Goal: Transaction & Acquisition: Purchase product/service

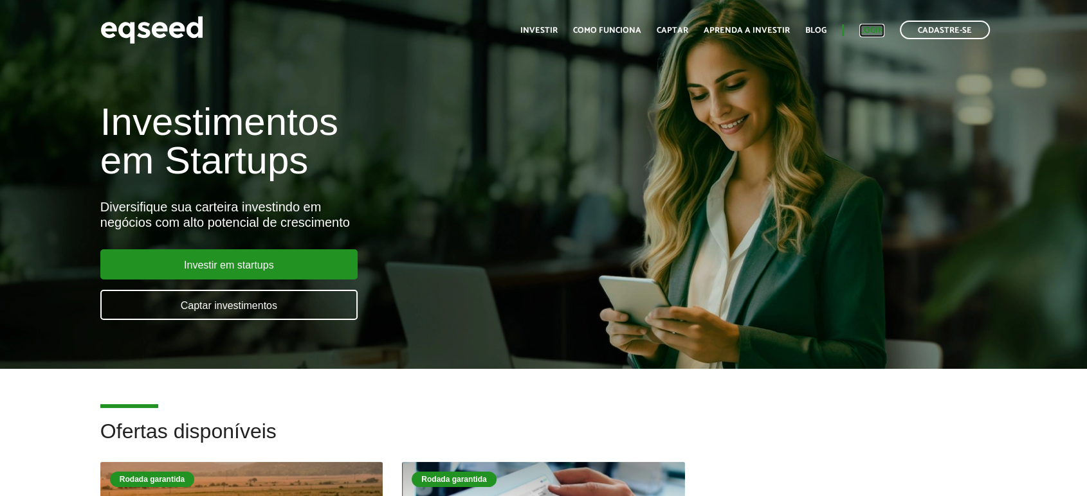
click at [875, 31] on link "Login" at bounding box center [871, 30] width 25 height 8
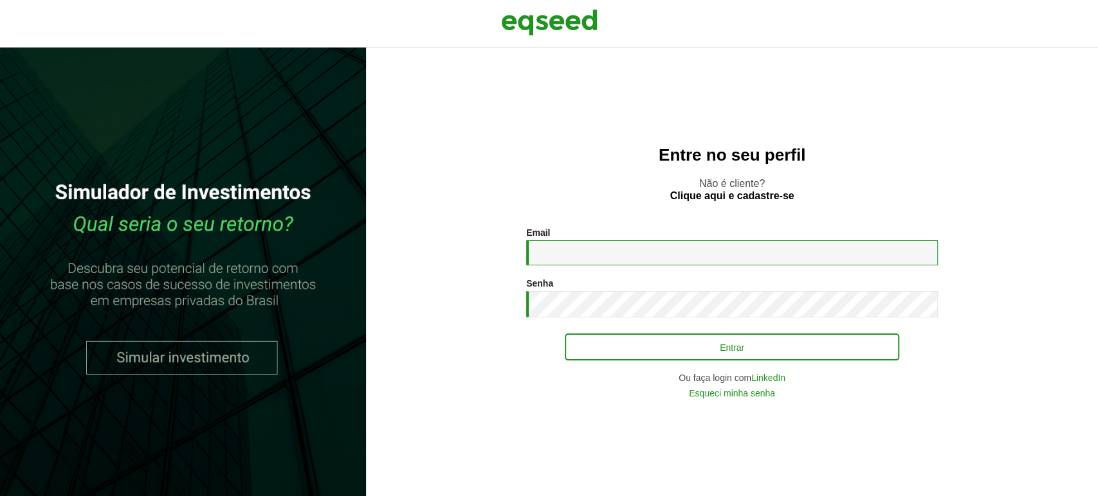
type input "**********"
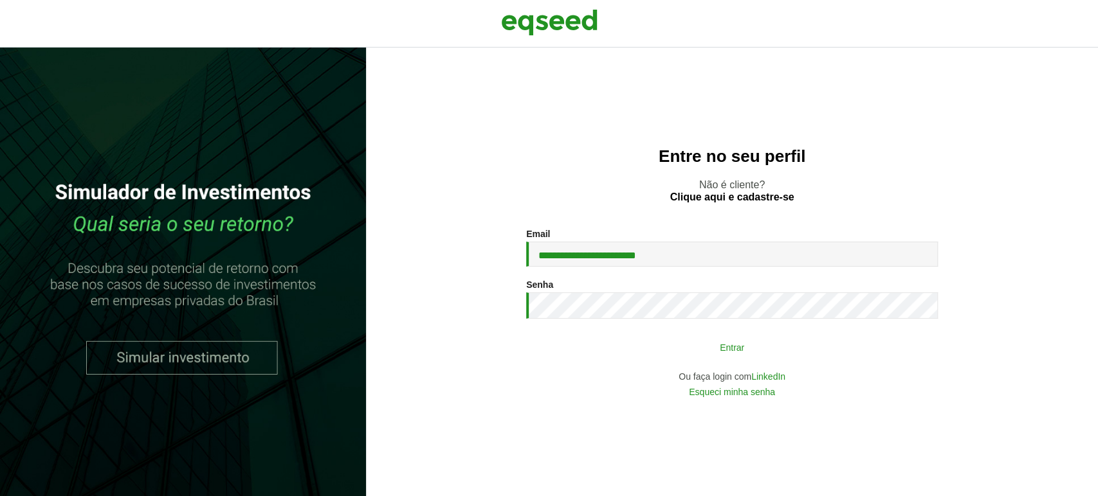
click at [612, 338] on button "Entrar" at bounding box center [732, 347] width 334 height 24
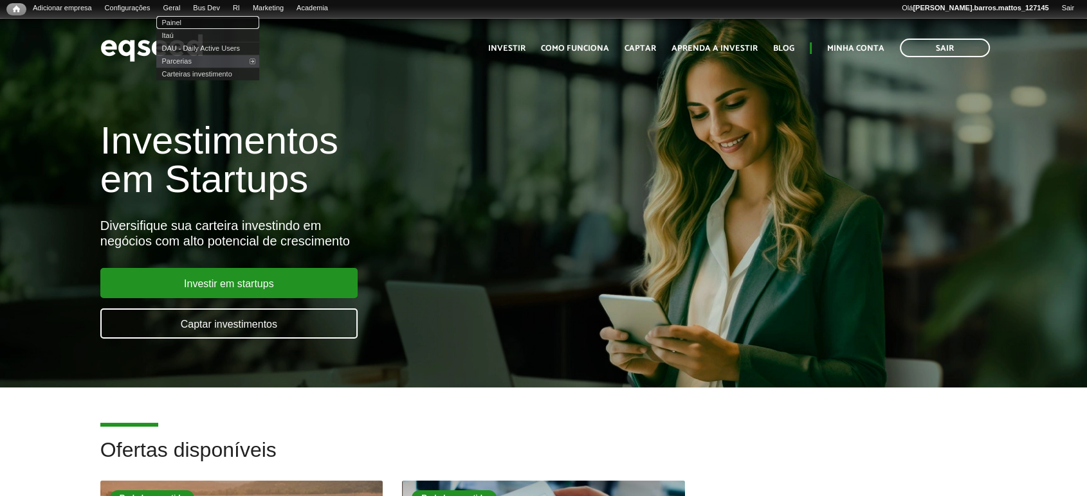
click at [186, 19] on link "Painel" at bounding box center [207, 22] width 103 height 13
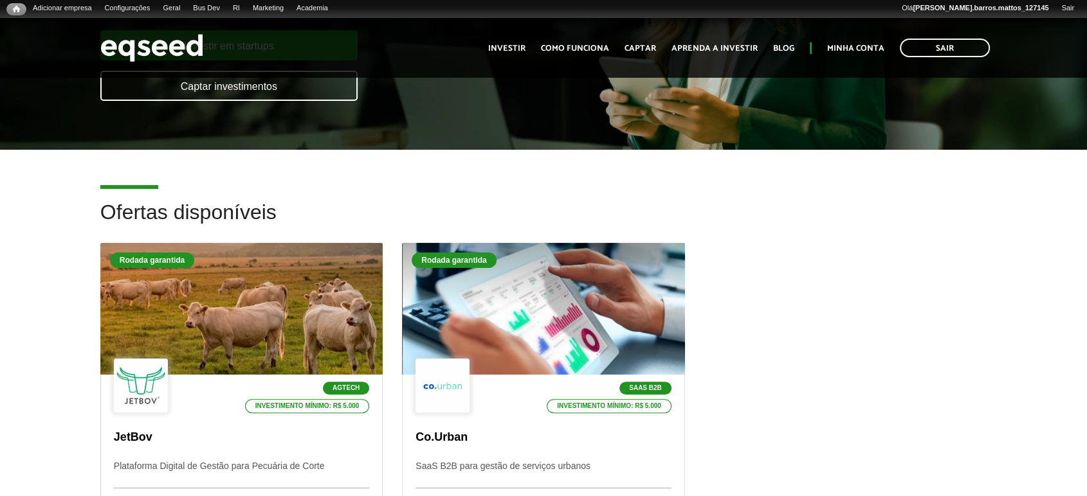
scroll to position [248, 0]
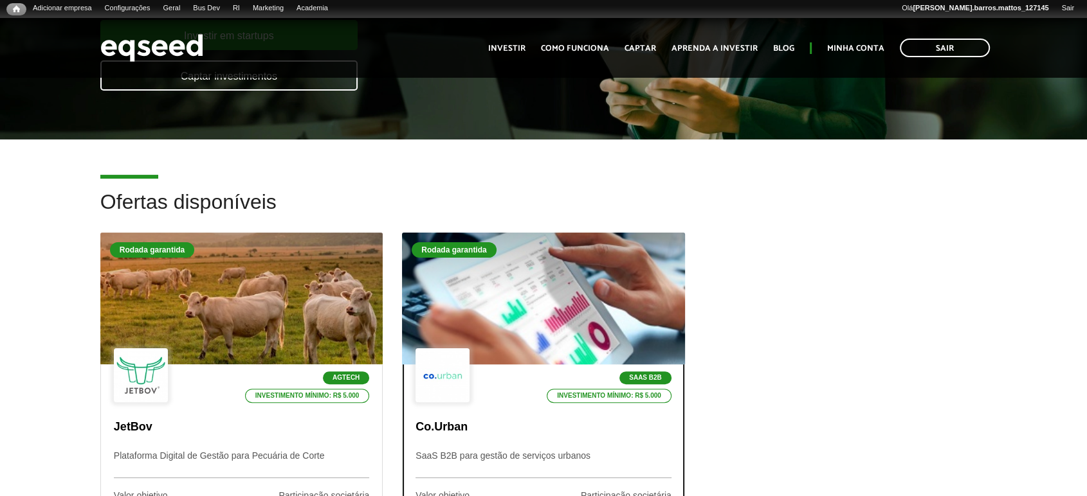
click at [485, 310] on div at bounding box center [543, 299] width 339 height 158
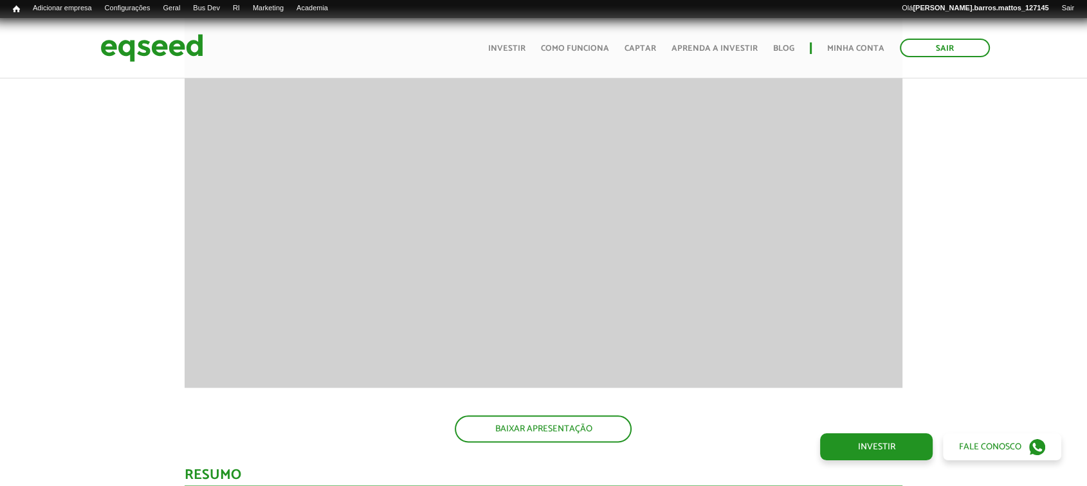
scroll to position [1404, 0]
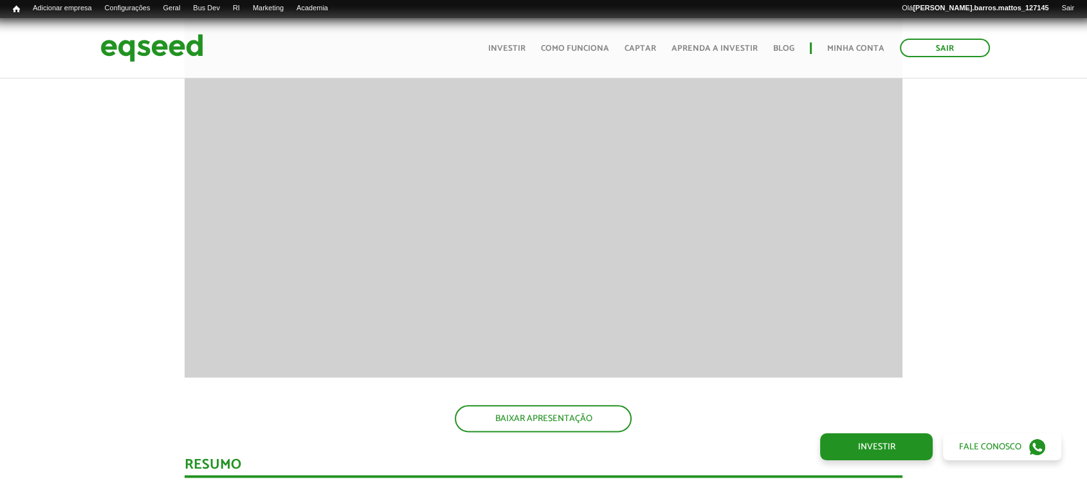
drag, startPoint x: 1096, startPoint y: 55, endPoint x: 1096, endPoint y: 226, distance: 171.0
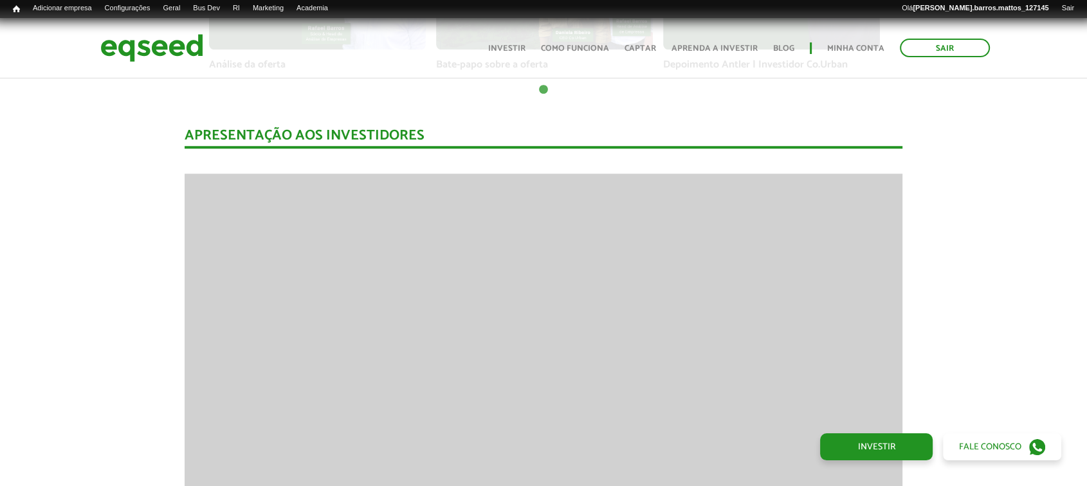
scroll to position [1100, 0]
